Goal: Task Accomplishment & Management: Complete application form

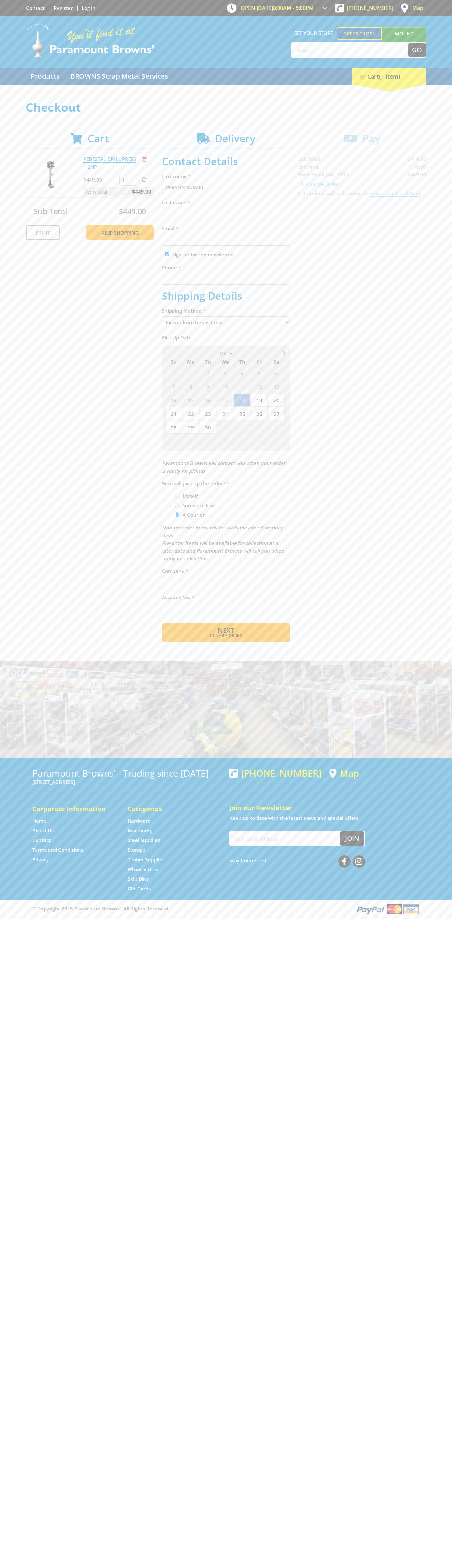
type input "[PERSON_NAME]"
type input "[EMAIL_ADDRESS][DOMAIN_NAME]"
type input "0293744000"
type input "[PERSON_NAME]"
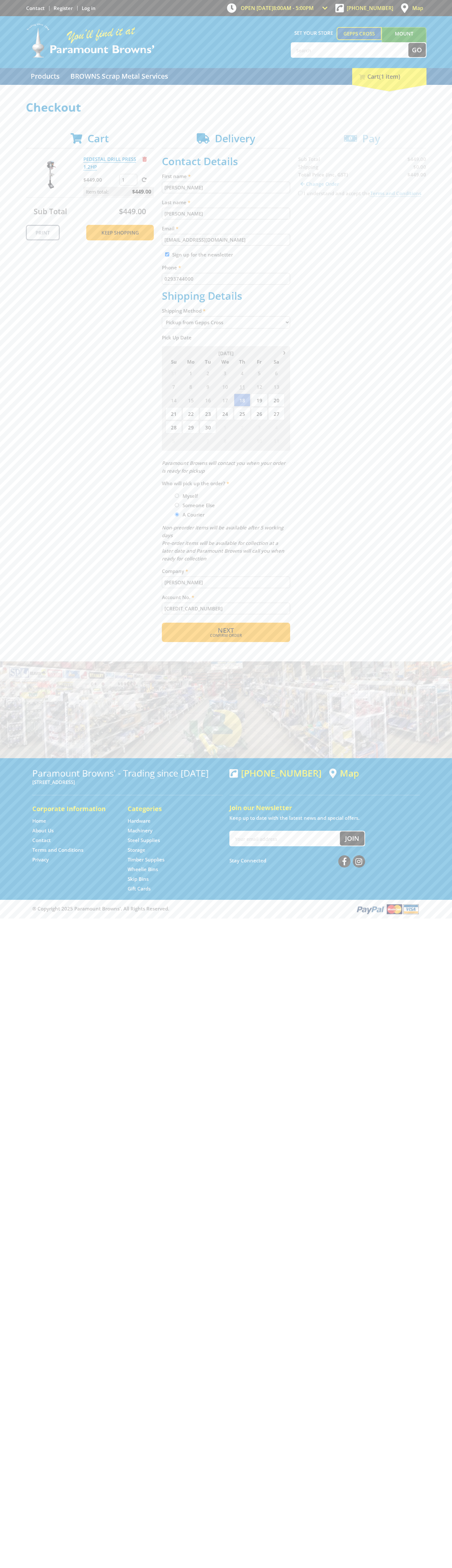
type input "[CREDIT_CARD_NUMBER]"
